Goal: Information Seeking & Learning: Learn about a topic

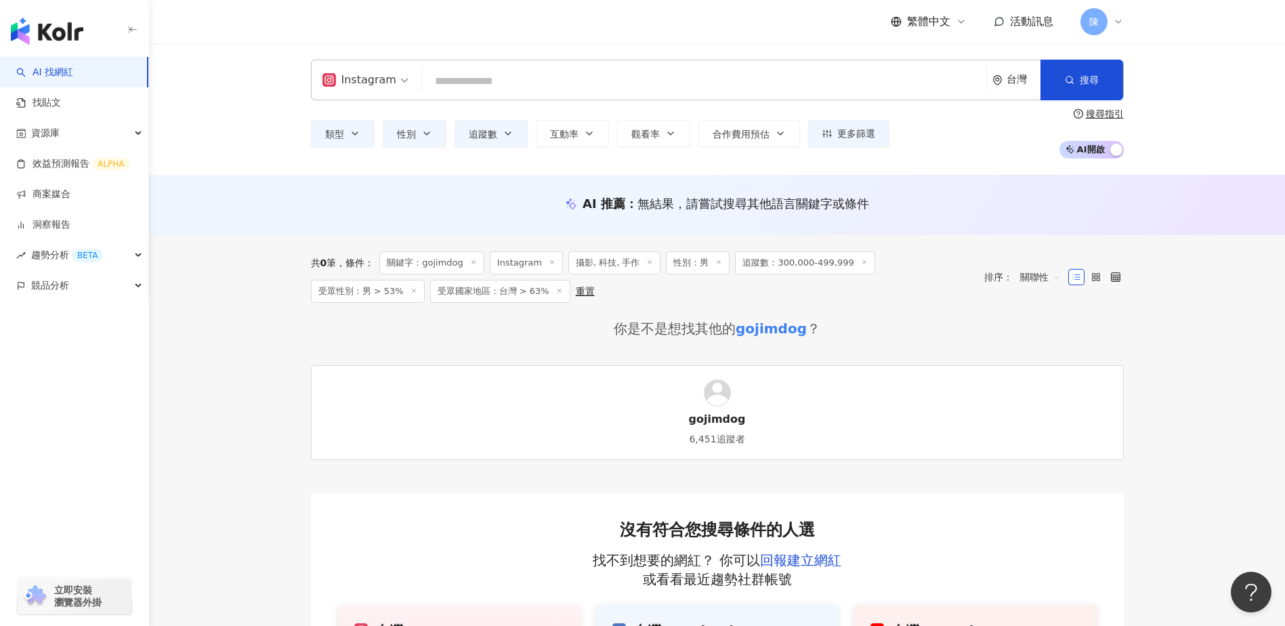
click at [505, 72] on input "search" at bounding box center [705, 81] width 554 height 26
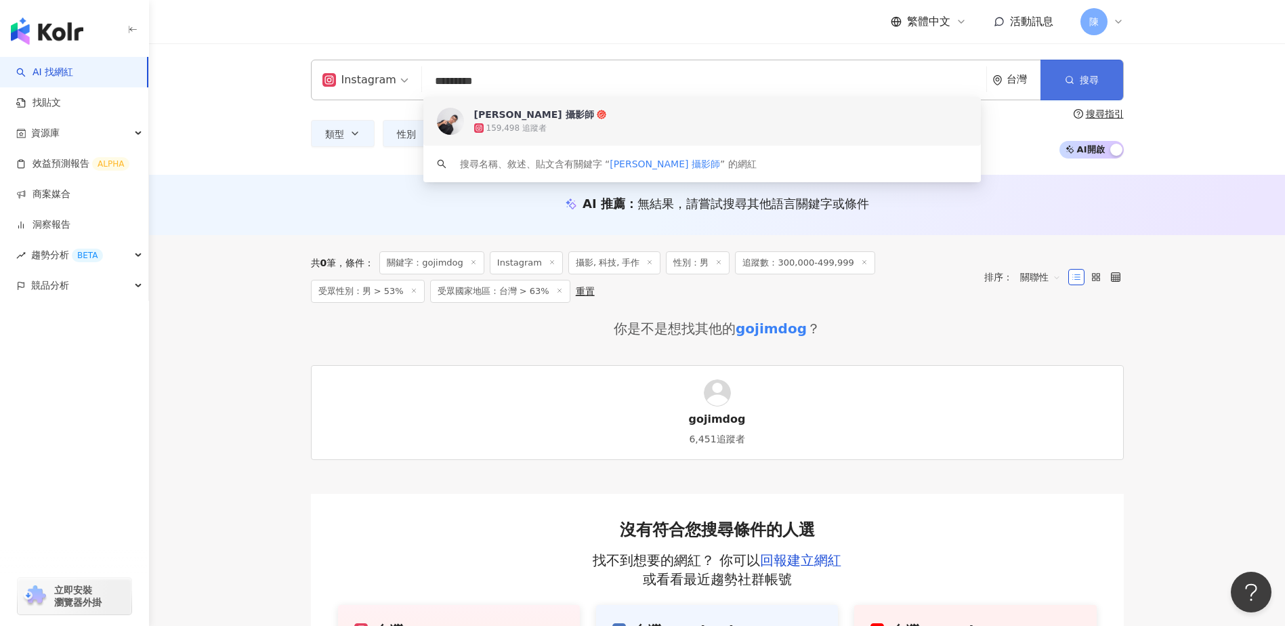
type input "*********"
click at [1056, 85] on button "搜尋" at bounding box center [1082, 80] width 83 height 41
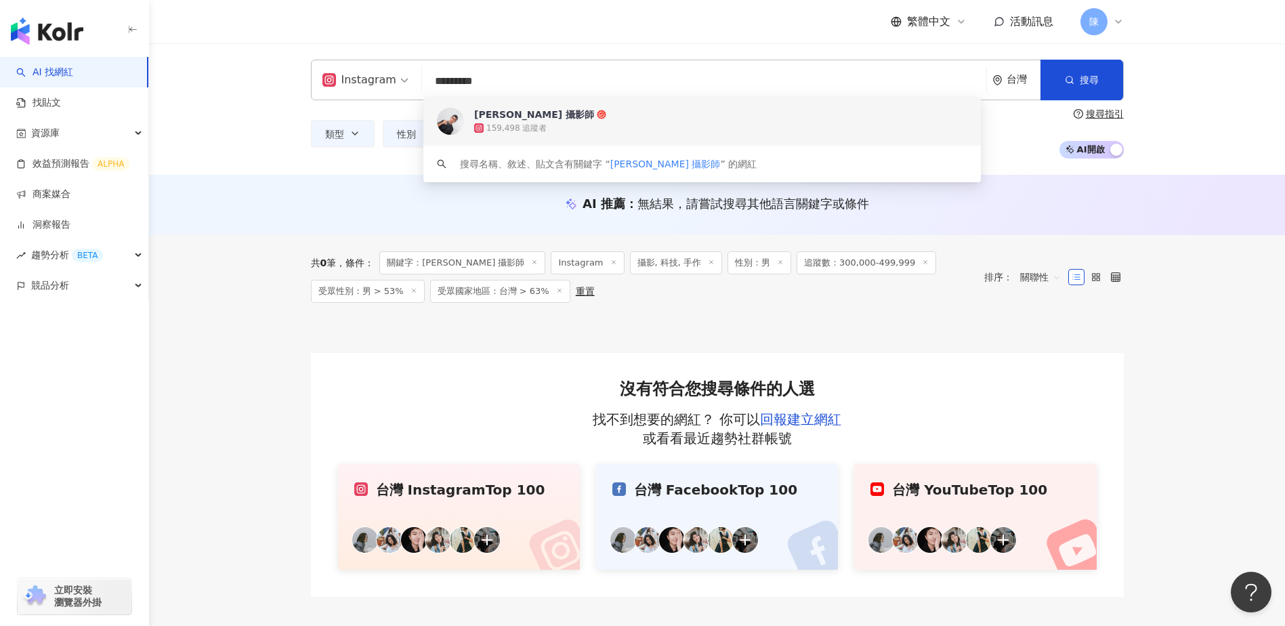
drag, startPoint x: 497, startPoint y: 80, endPoint x: 345, endPoint y: 85, distance: 151.8
click at [345, 85] on div "Instagram ********* 台灣 搜尋 6924dfbe-e9a6-441d-b6a1-94c3224f6a7a keyword Louis 攝影…" at bounding box center [717, 80] width 813 height 41
click at [601, 115] on span "[PERSON_NAME] 攝影師" at bounding box center [695, 115] width 442 height 14
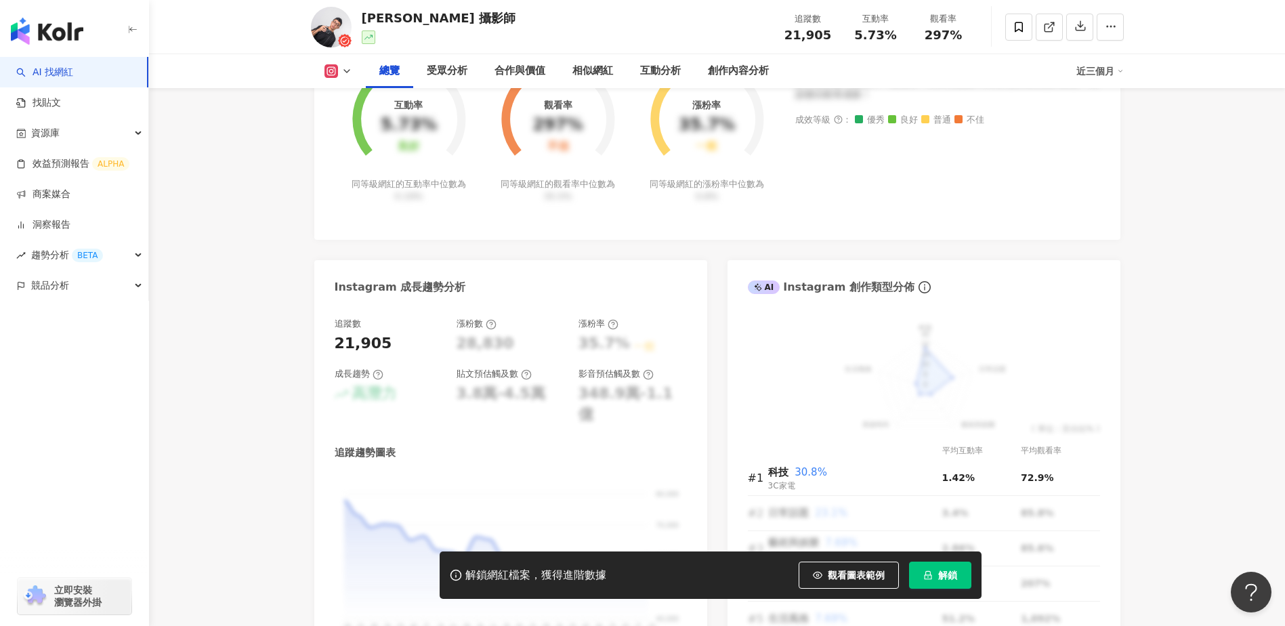
scroll to position [542, 0]
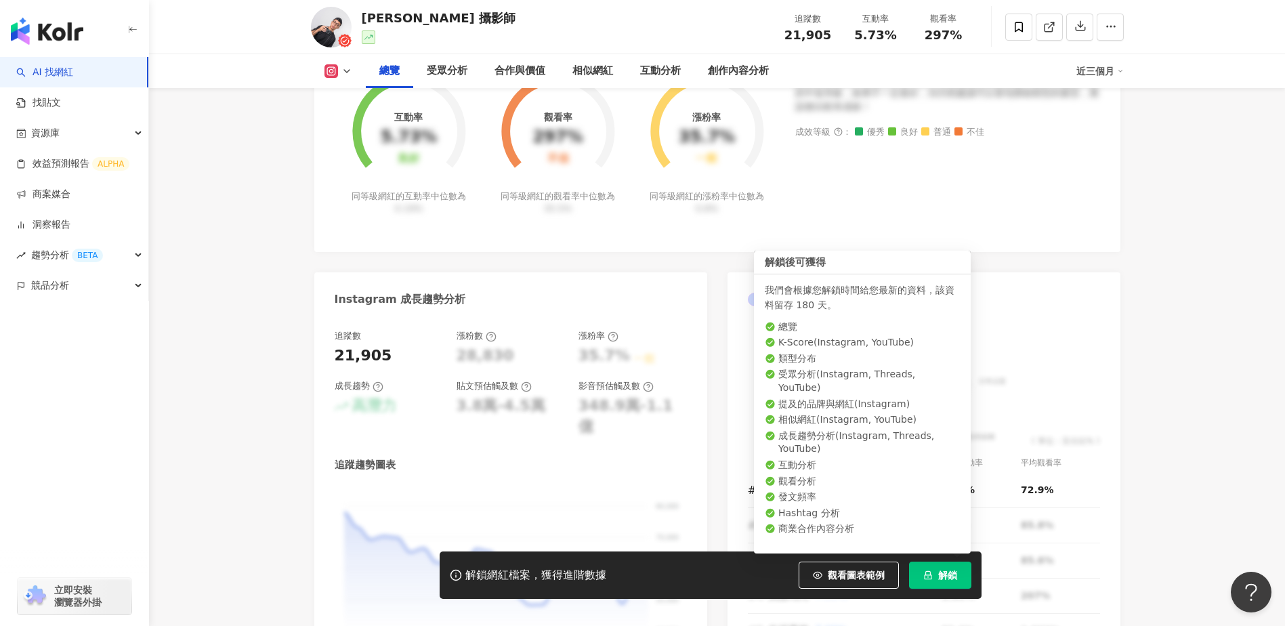
click at [948, 584] on button "解鎖" at bounding box center [940, 575] width 62 height 27
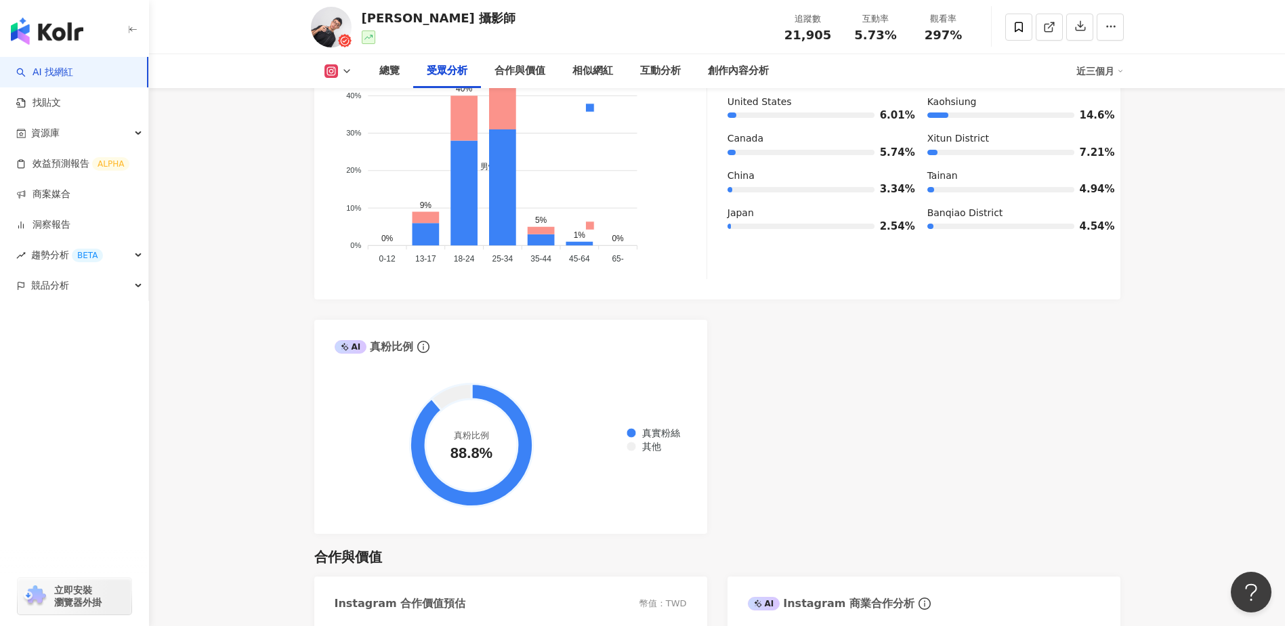
scroll to position [1694, 0]
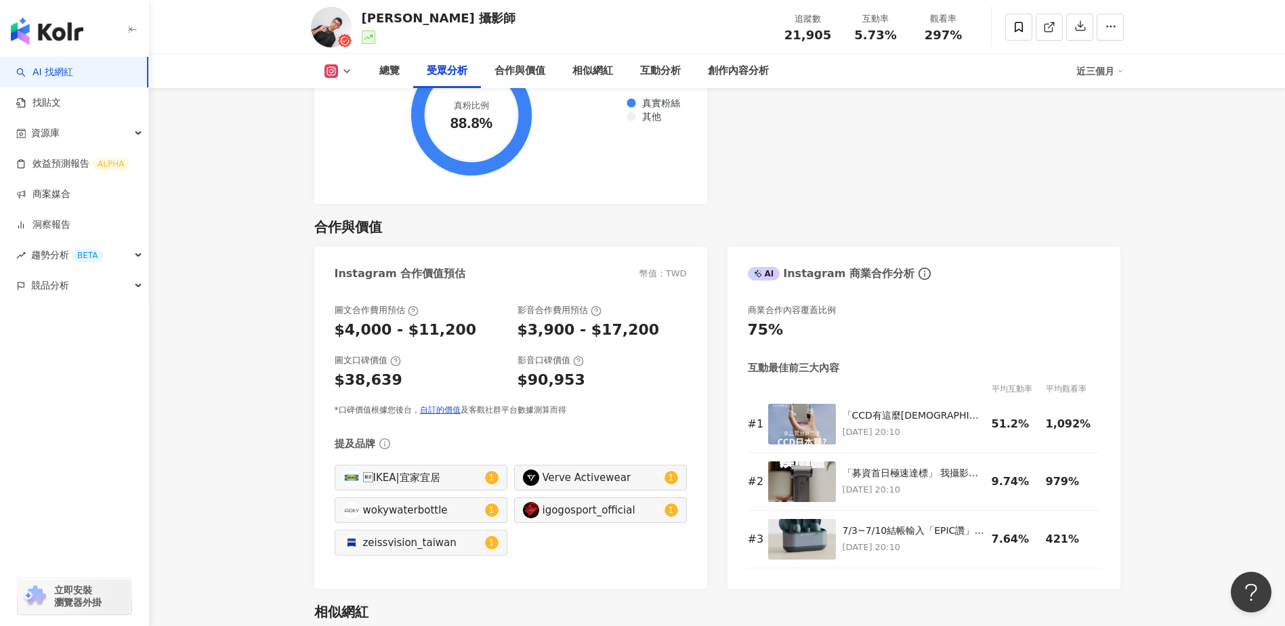
click at [342, 71] on icon at bounding box center [346, 71] width 11 height 11
click at [364, 135] on button "YouTube" at bounding box center [359, 127] width 81 height 19
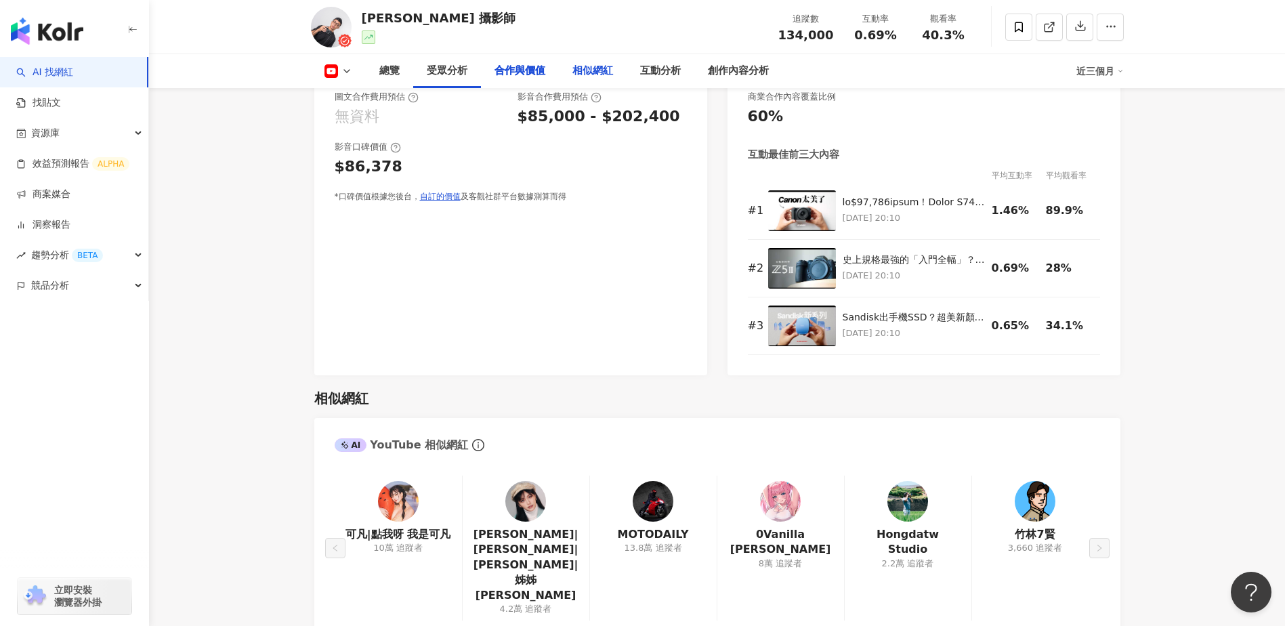
scroll to position [1287, 0]
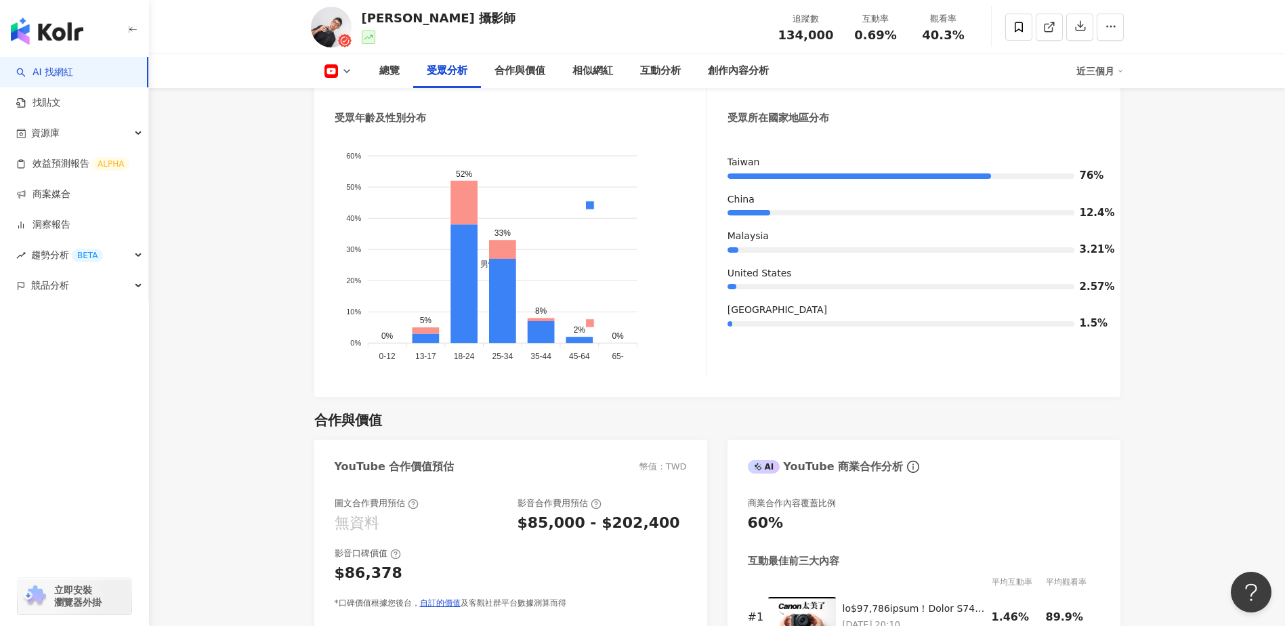
click at [440, 68] on div "受眾分析" at bounding box center [447, 71] width 41 height 16
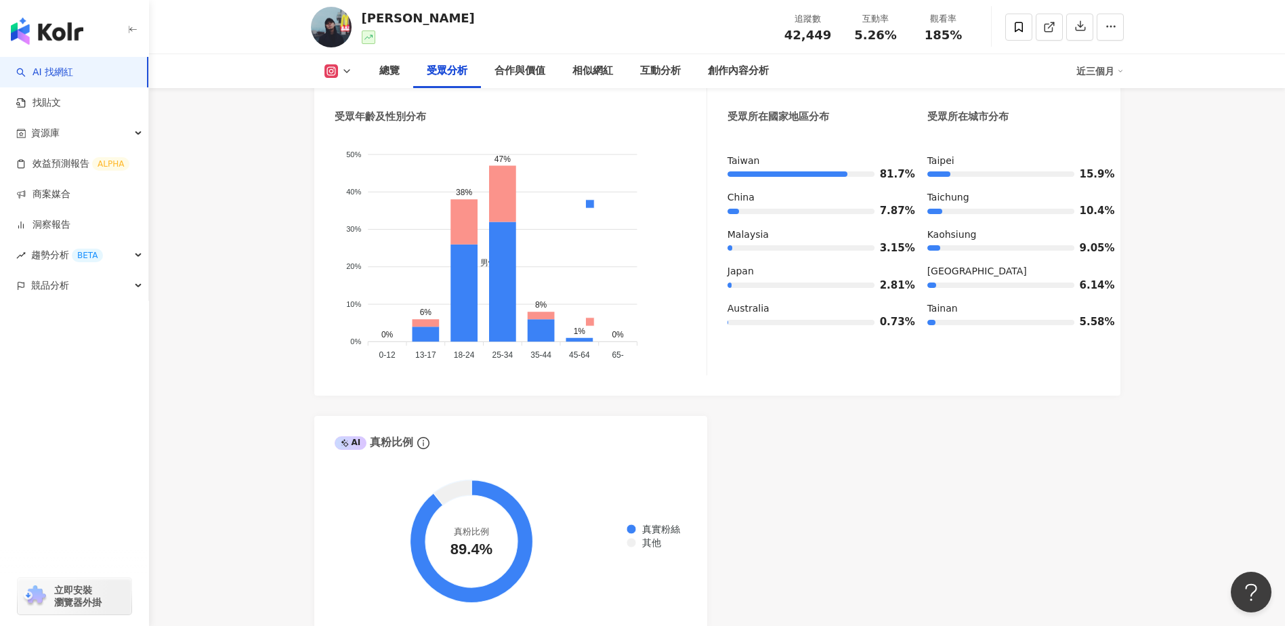
scroll to position [1278, 0]
click at [348, 74] on icon at bounding box center [346, 71] width 11 height 11
